Goal: Information Seeking & Learning: Learn about a topic

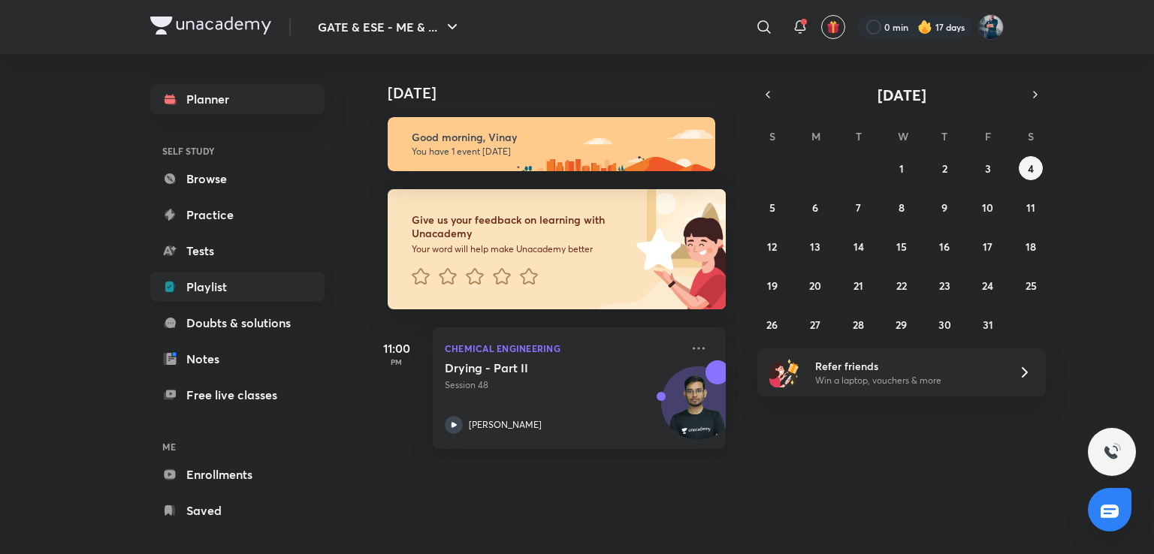
click at [254, 287] on link "Playlist" at bounding box center [237, 287] width 174 height 30
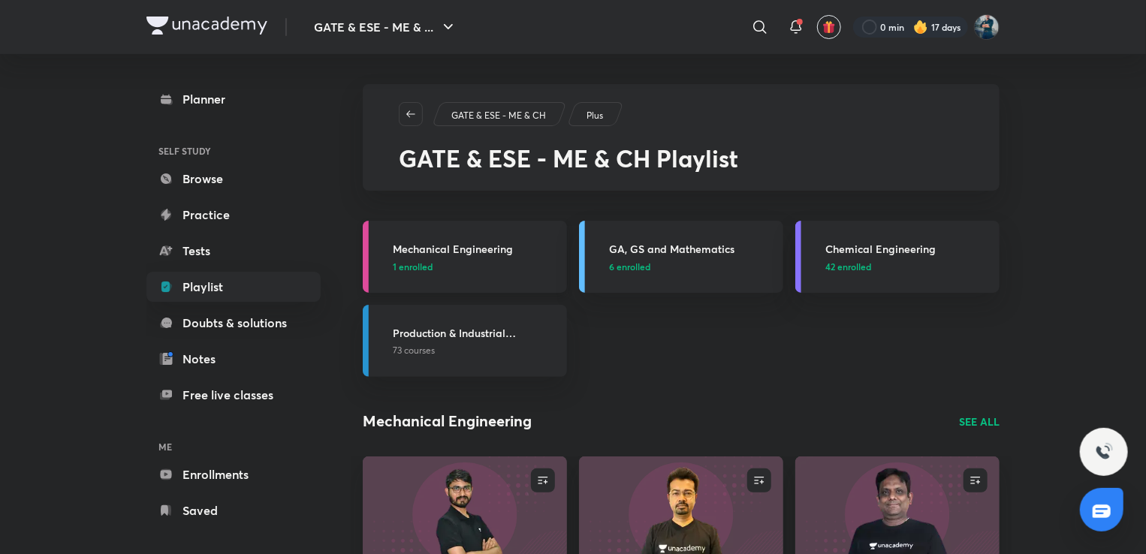
click at [433, 241] on h3 "Mechanical Engineering" at bounding box center [475, 249] width 165 height 16
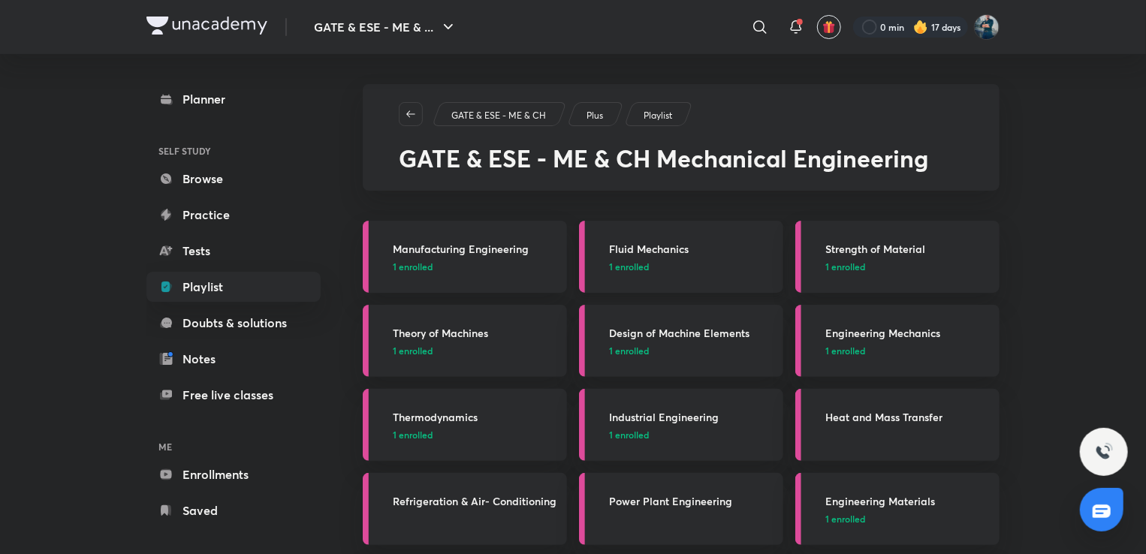
click at [628, 245] on h3 "Fluid Mechanics" at bounding box center [691, 249] width 165 height 16
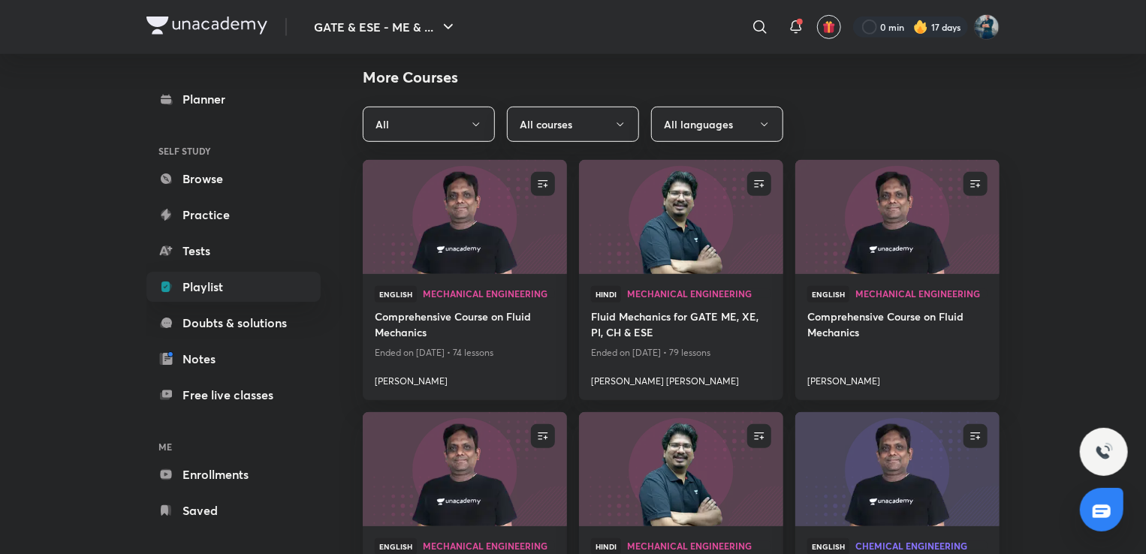
scroll to position [565, 0]
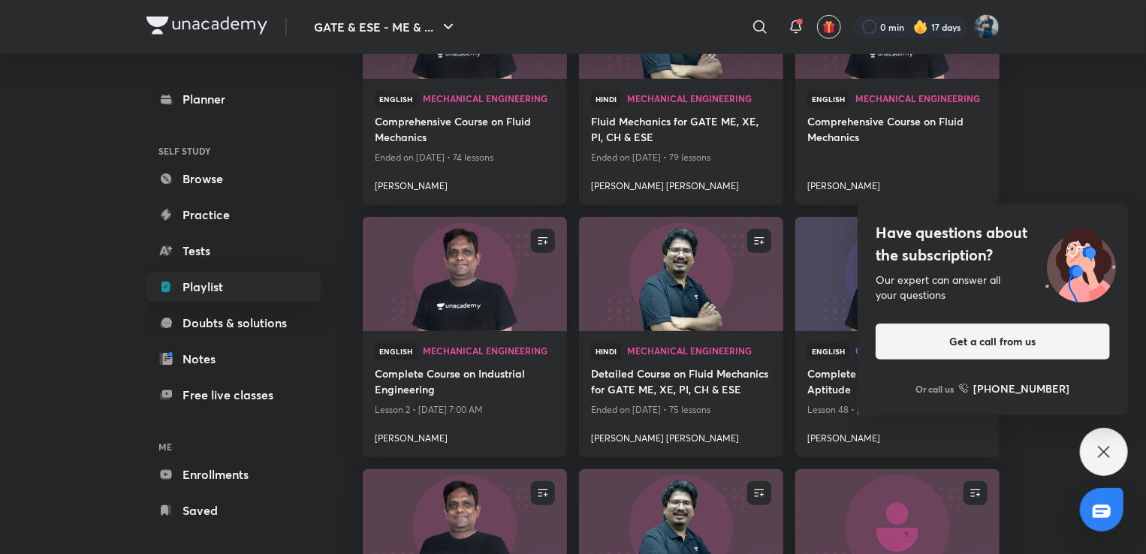
click at [1109, 454] on icon at bounding box center [1104, 452] width 18 height 18
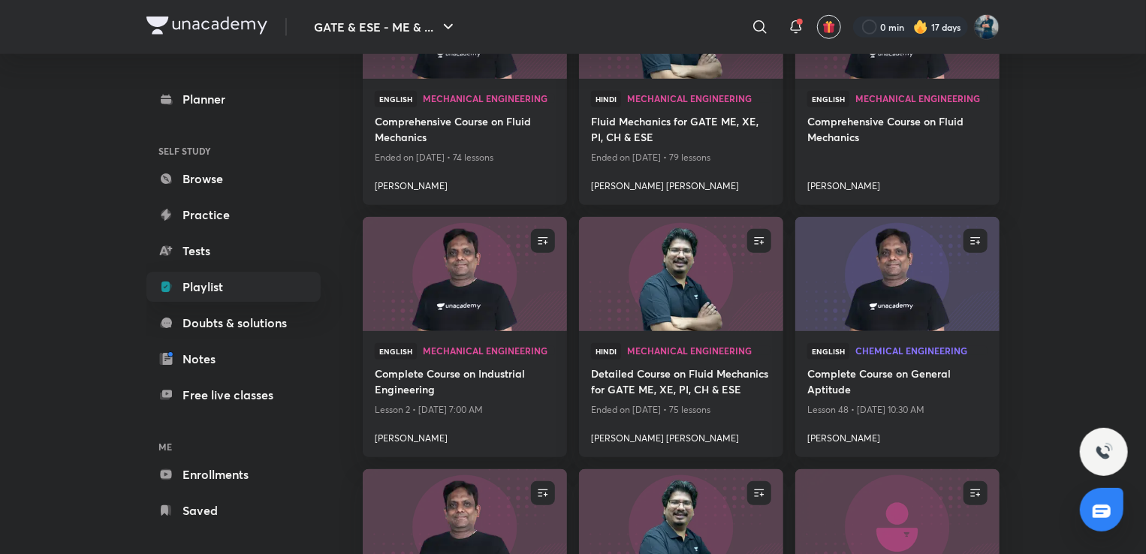
click at [1071, 181] on div "GATE & ESE - ME & ... ​ 0 min 17 days Planner SELF STUDY Browse Practice Tests …" at bounding box center [573, 487] width 1146 height 2105
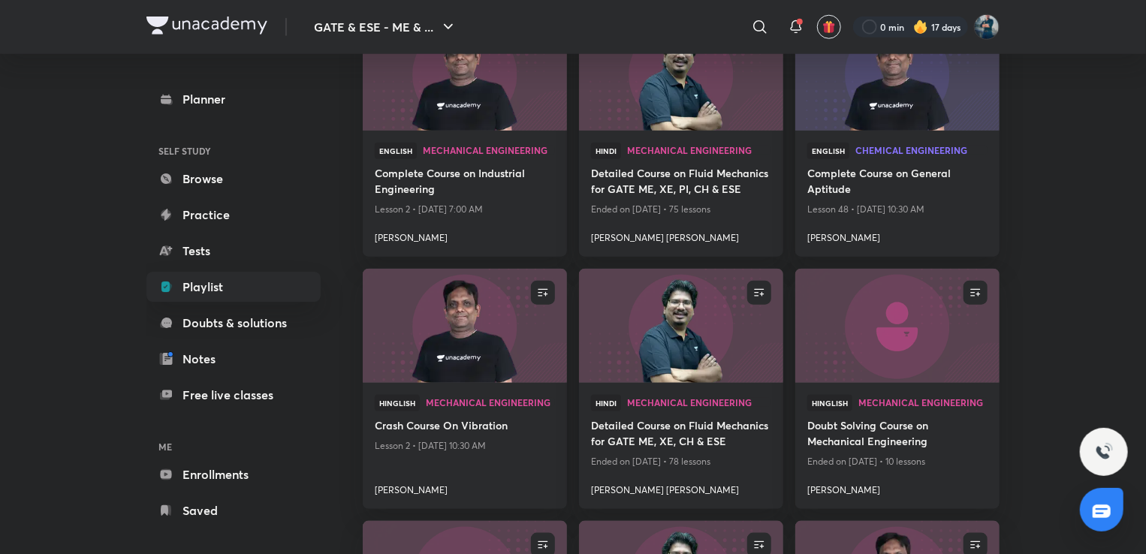
scroll to position [1114, 0]
